Goal: Find specific page/section: Find specific page/section

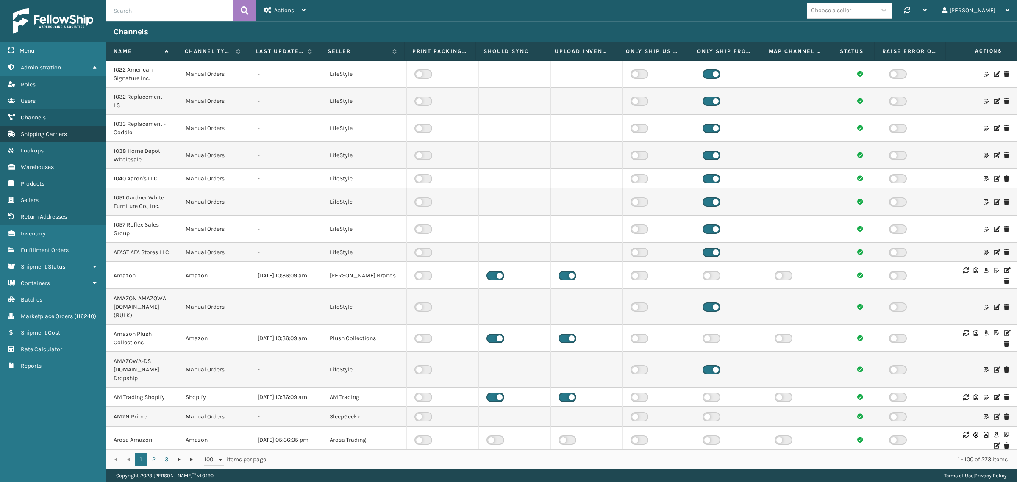
click at [69, 132] on link "Shipping Carriers" at bounding box center [52, 134] width 105 height 17
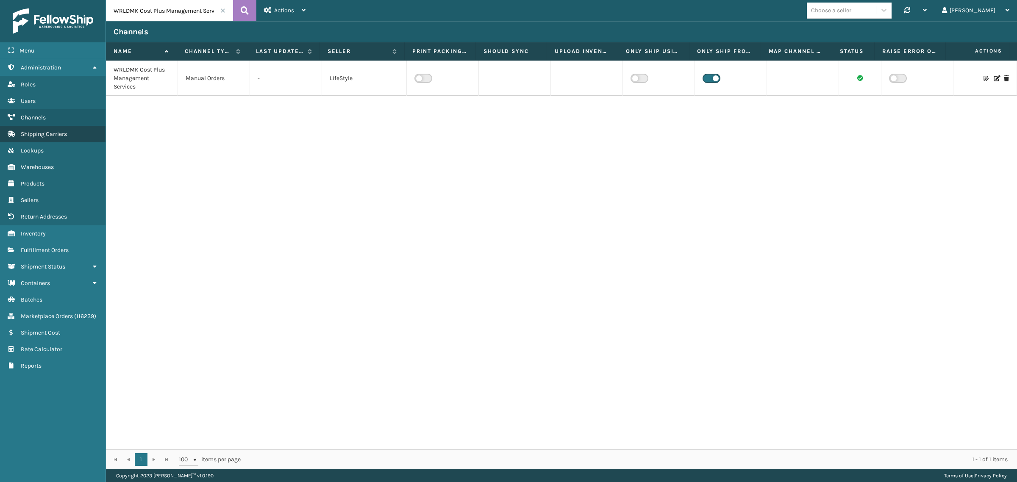
click at [58, 131] on span "Shipping Carriers" at bounding box center [44, 133] width 46 height 7
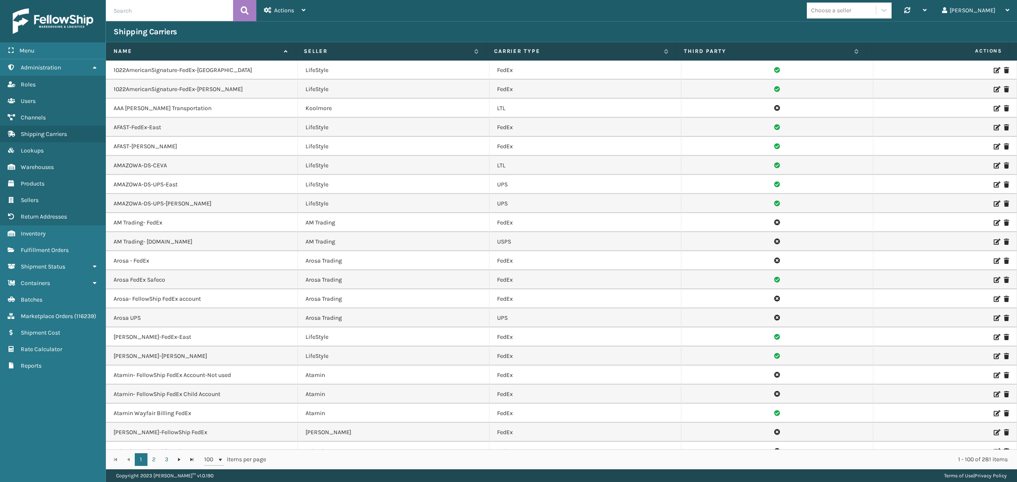
click at [117, 11] on input "text" at bounding box center [169, 10] width 127 height 21
paste input "wrldmk"
type input "wrldmk"
click at [242, 9] on icon at bounding box center [245, 10] width 8 height 13
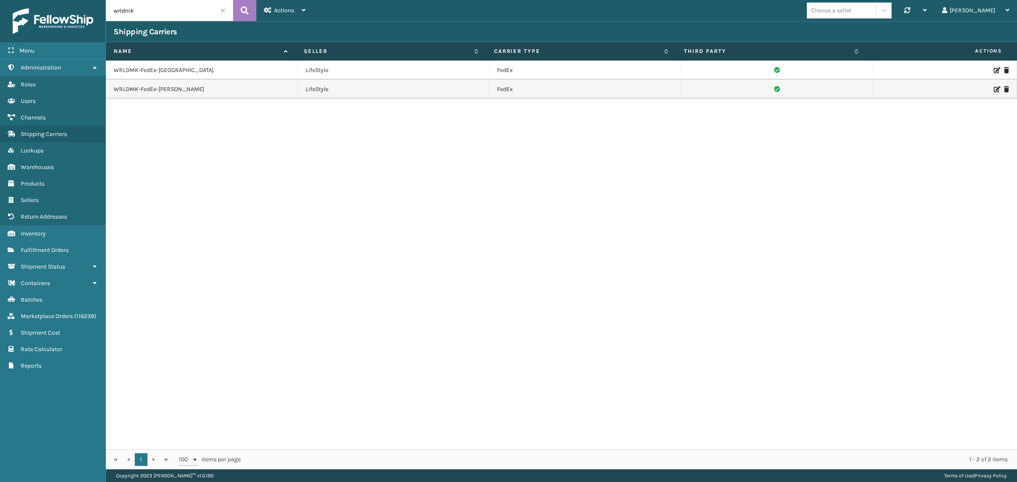
click at [223, 9] on span at bounding box center [222, 10] width 5 height 5
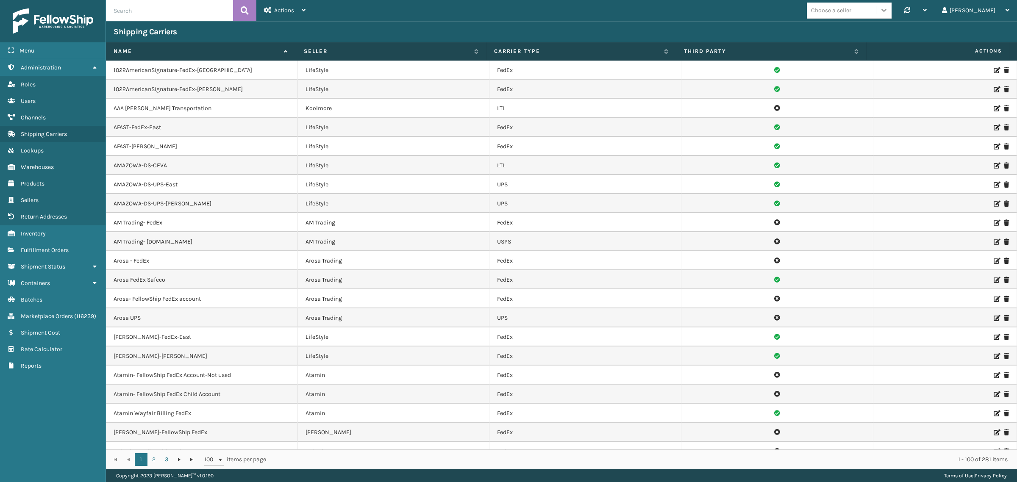
click at [886, 9] on icon at bounding box center [883, 10] width 5 height 3
click at [881, 143] on div "LifeStyle" at bounding box center [849, 149] width 85 height 16
click at [891, 9] on div at bounding box center [883, 10] width 15 height 15
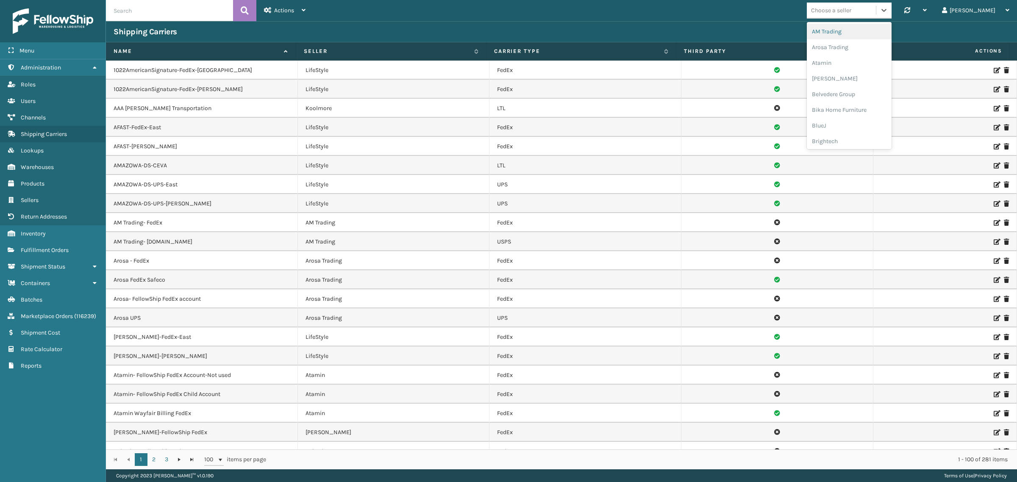
click at [885, 26] on div "AM Trading" at bounding box center [849, 32] width 85 height 16
